Goal: Entertainment & Leisure: Consume media (video, audio)

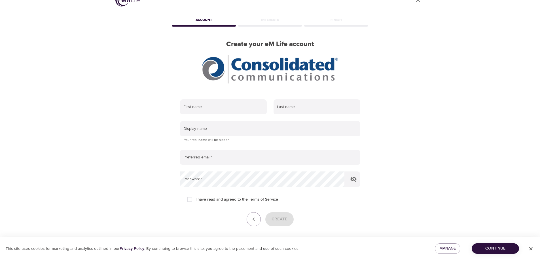
scroll to position [34, 0]
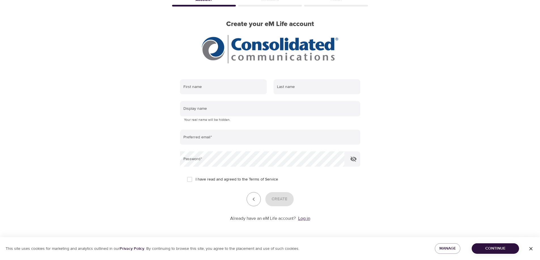
click at [307, 219] on link "Log in" at bounding box center [304, 219] width 12 height 6
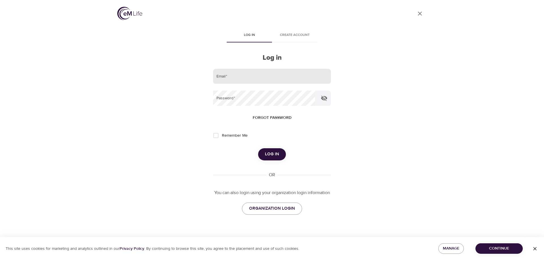
click at [234, 78] on input "email" at bounding box center [272, 76] width 118 height 15
type input "[PERSON_NAME][EMAIL_ADDRESS][PERSON_NAME][DOMAIN_NAME]"
click at [258, 148] on button "Log in" at bounding box center [272, 154] width 28 height 12
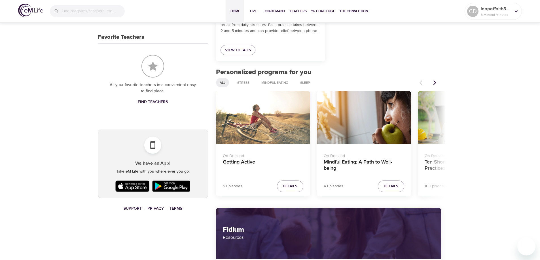
scroll to position [227, 0]
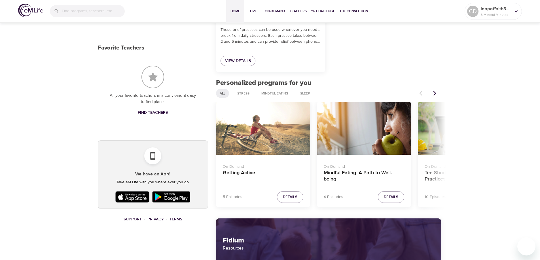
click at [434, 95] on icon "Next items" at bounding box center [435, 94] width 6 height 6
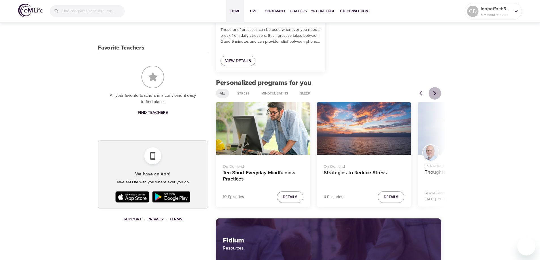
click at [434, 95] on icon "Next items" at bounding box center [435, 94] width 6 height 6
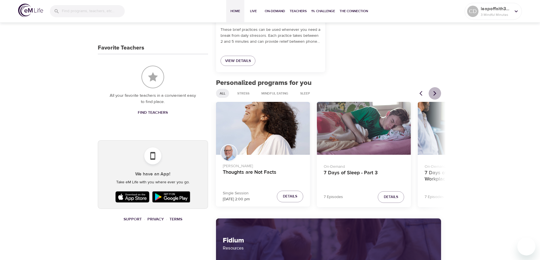
click at [434, 95] on icon "Next items" at bounding box center [435, 94] width 6 height 6
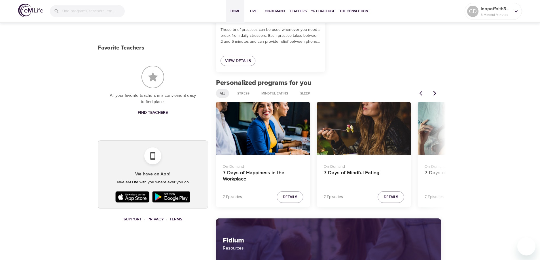
click at [434, 95] on icon "Next items" at bounding box center [435, 94] width 6 height 6
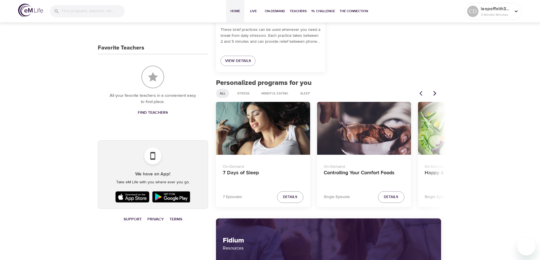
click at [434, 95] on icon "Next items" at bounding box center [435, 94] width 6 height 6
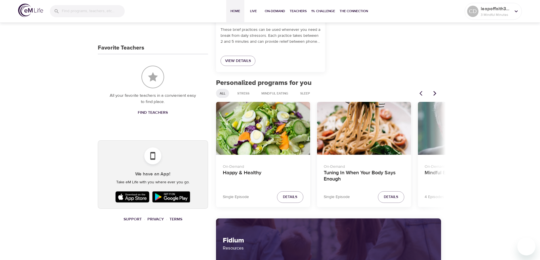
click at [434, 95] on icon "Next items" at bounding box center [435, 94] width 6 height 6
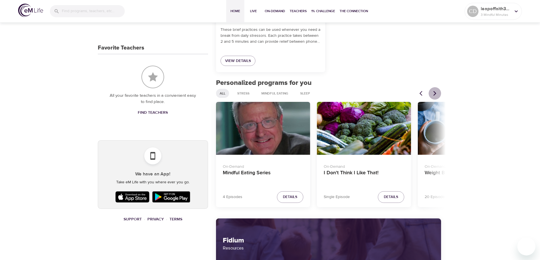
click at [434, 95] on icon "Next items" at bounding box center [435, 94] width 6 height 6
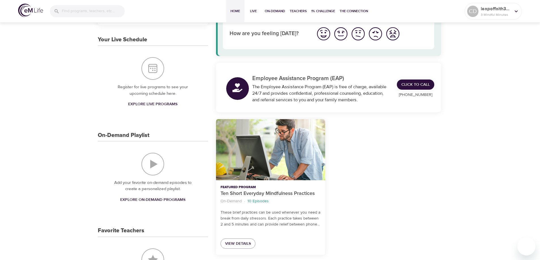
scroll to position [0, 0]
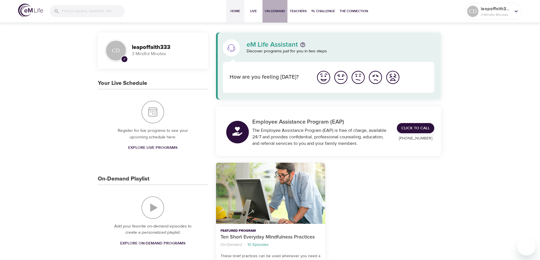
click at [269, 11] on span "On-Demand" at bounding box center [275, 11] width 20 height 6
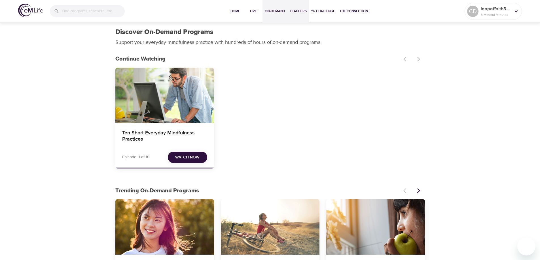
click at [299, 13] on span "Teachers" at bounding box center [297, 11] width 17 height 6
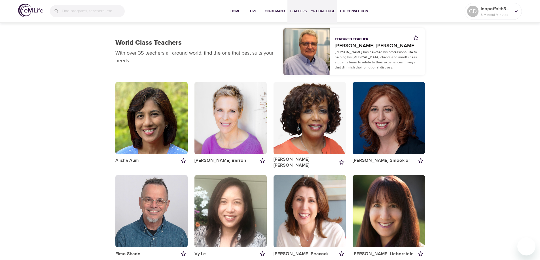
click at [325, 12] on span "1% Challenge" at bounding box center [323, 11] width 24 height 6
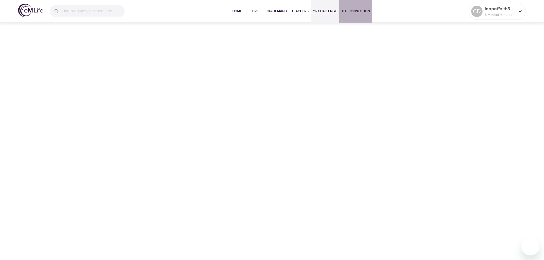
click at [351, 12] on span "The Connection" at bounding box center [355, 11] width 28 height 6
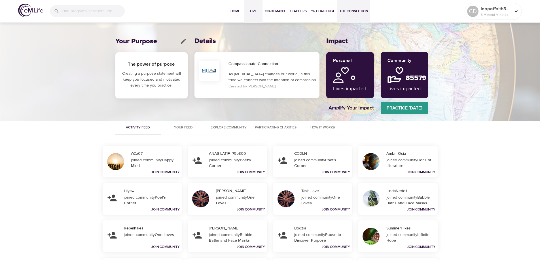
click at [249, 11] on span "Live" at bounding box center [253, 11] width 14 height 6
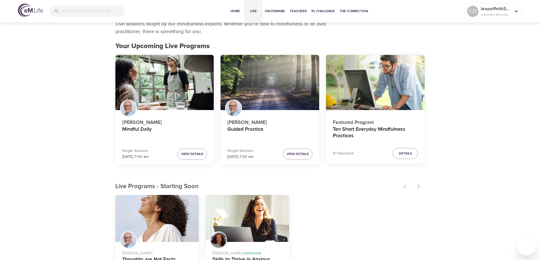
scroll to position [28, 0]
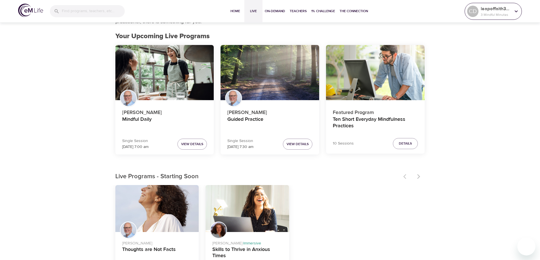
click at [494, 12] on p "3 Mindful Minutes" at bounding box center [495, 14] width 30 height 5
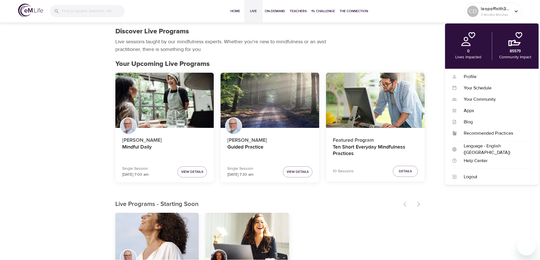
scroll to position [0, 0]
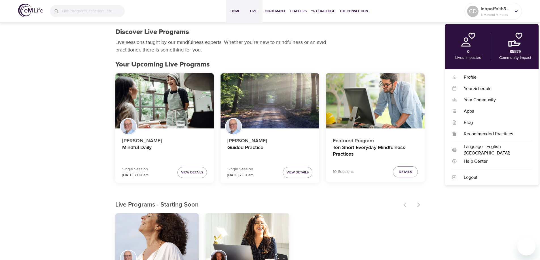
click at [240, 14] on span "Home" at bounding box center [235, 11] width 14 height 6
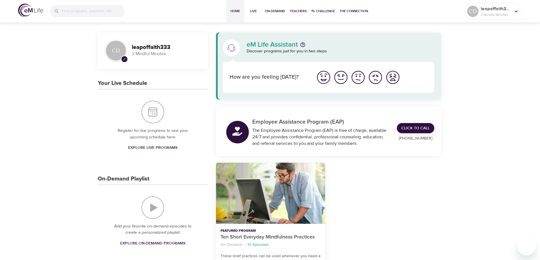
click at [343, 78] on img "I'm feeling good" at bounding box center [341, 78] width 16 height 16
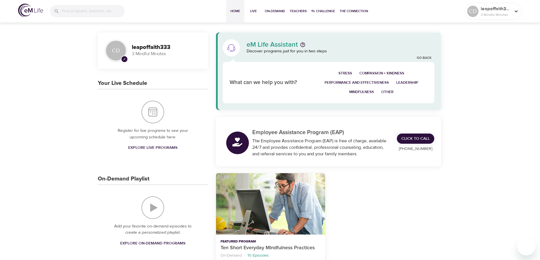
click at [384, 93] on span "Other" at bounding box center [387, 92] width 12 height 7
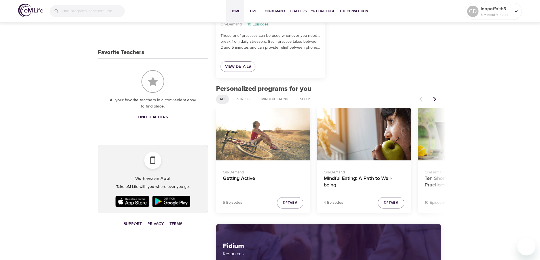
scroll to position [255, 0]
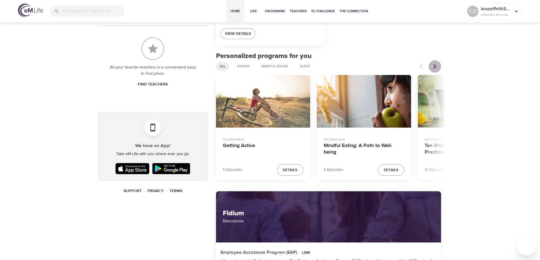
click at [436, 65] on icon "Next items" at bounding box center [435, 67] width 6 height 6
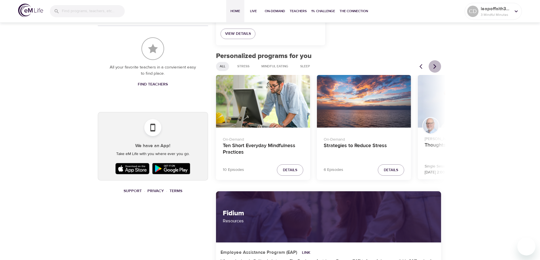
click at [436, 65] on icon "Next items" at bounding box center [435, 67] width 6 height 6
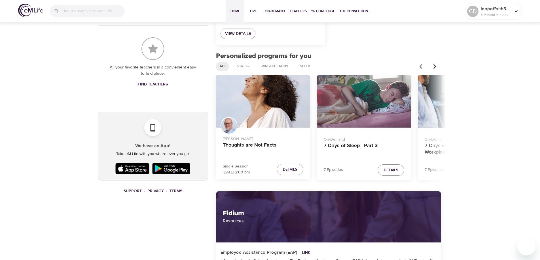
click at [347, 108] on div "7 Days of Sleep - Part 3" at bounding box center [364, 101] width 94 height 53
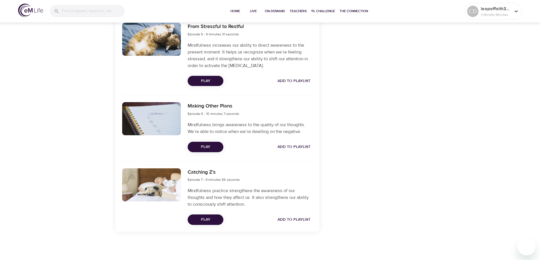
scroll to position [519, 0]
click at [207, 218] on span "Play" at bounding box center [205, 219] width 27 height 7
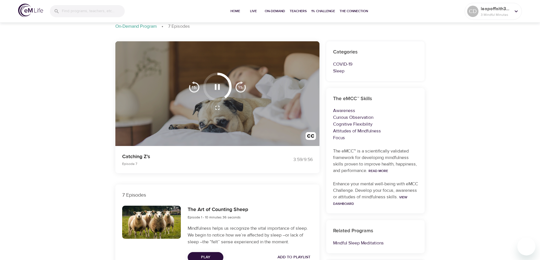
scroll to position [28, 0]
